Goal: Transaction & Acquisition: Download file/media

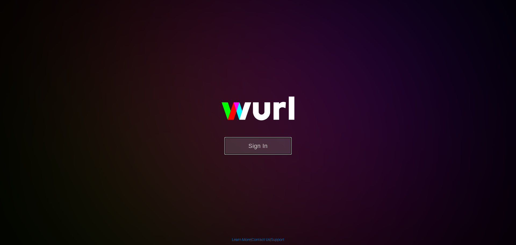
click at [250, 149] on button "Sign In" at bounding box center [257, 145] width 67 height 17
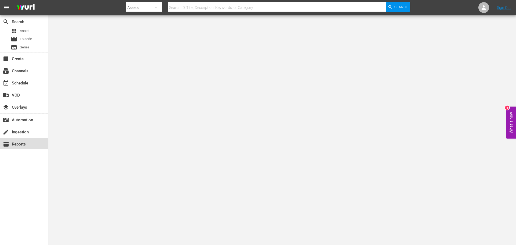
click at [15, 145] on div "table_chart Reports" at bounding box center [15, 143] width 30 height 5
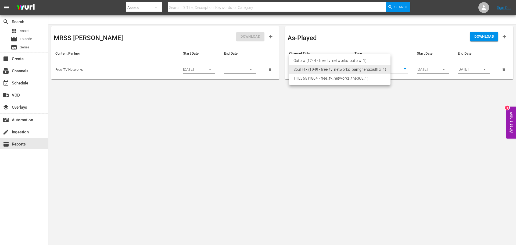
click at [342, 68] on body "menu Search By Assets Search ID, Title, Description, Keywords, or Category Sear…" at bounding box center [258, 122] width 516 height 245
click at [336, 79] on li "THE365 (1804 - free_tv_networks_the365_1)" at bounding box center [339, 78] width 101 height 9
type input "1804"
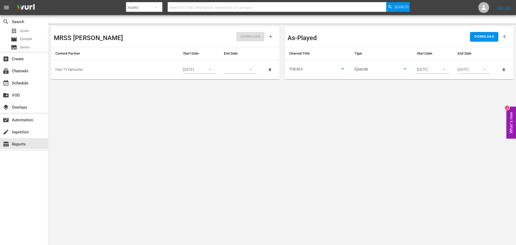
click at [444, 68] on icon "button" at bounding box center [443, 69] width 4 height 4
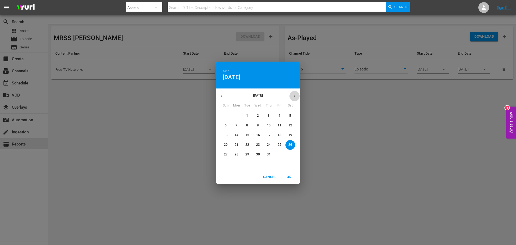
click at [293, 96] on icon "button" at bounding box center [294, 96] width 4 height 4
click at [278, 114] on span "1" at bounding box center [279, 115] width 10 height 5
click at [287, 180] on button "OK" at bounding box center [288, 176] width 17 height 9
type input "[DATE]"
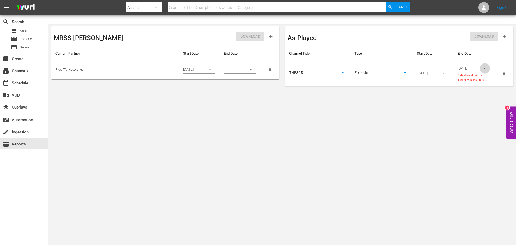
click at [483, 69] on icon "button" at bounding box center [484, 68] width 4 height 4
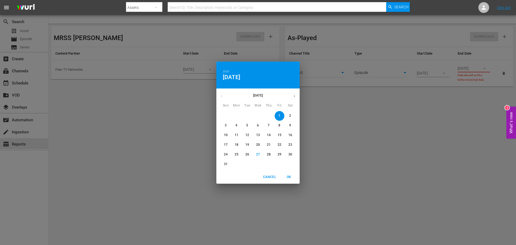
click at [224, 166] on p "31" at bounding box center [226, 164] width 4 height 5
click at [297, 173] on div "Cancel OK" at bounding box center [257, 176] width 83 height 13
click at [291, 177] on span "OK" at bounding box center [288, 177] width 13 height 6
type input "[DATE]"
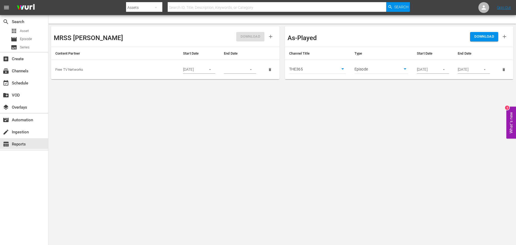
click at [488, 39] on span "DOWNLOAD" at bounding box center [484, 37] width 20 height 6
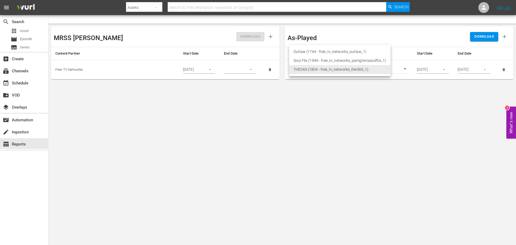
click at [338, 67] on body "menu Search By Assets Search ID, Title, Description, Keywords, or Category Sear…" at bounding box center [258, 122] width 516 height 245
click at [338, 52] on li "Outlaw (1744 - free_tv_networks_outlaw_1)" at bounding box center [339, 51] width 101 height 9
type input "1744"
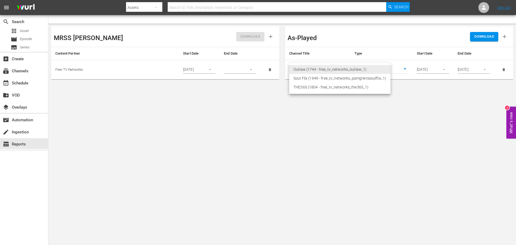
click at [337, 68] on li "Outlaw (1744 - free_tv_networks_outlaw_1)" at bounding box center [339, 69] width 101 height 9
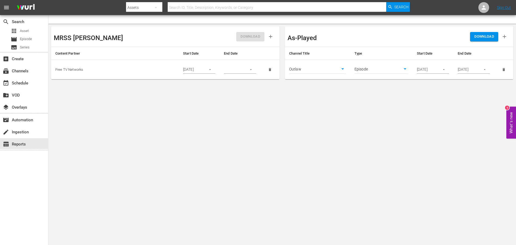
click at [477, 36] on span "DOWNLOAD" at bounding box center [484, 37] width 20 height 6
